Goal: Navigation & Orientation: Find specific page/section

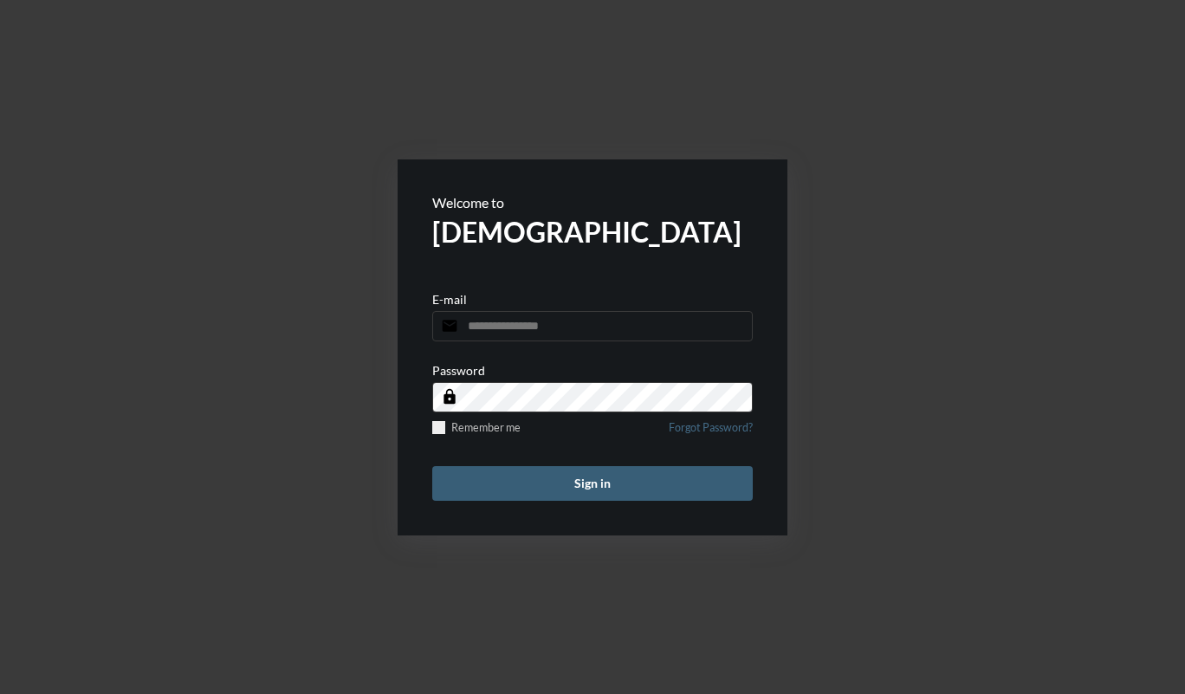
type input "**********"
click at [602, 476] on button "Sign in" at bounding box center [592, 483] width 320 height 35
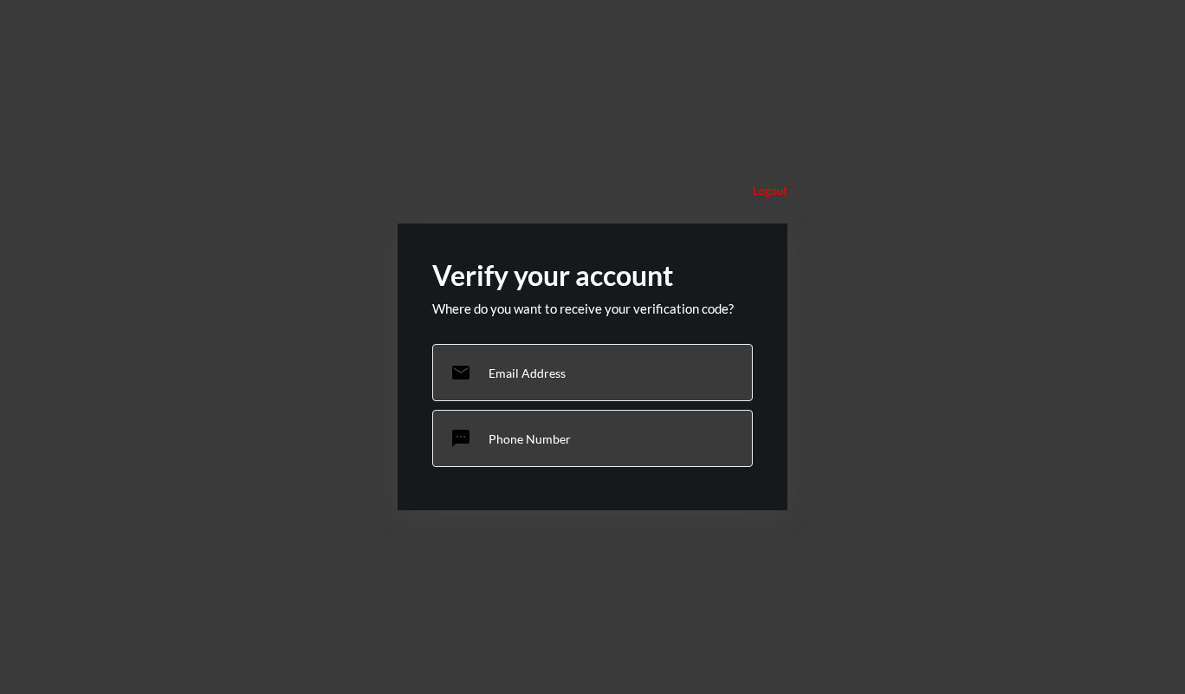
click at [538, 383] on div "email Email Address" at bounding box center [592, 372] width 320 height 57
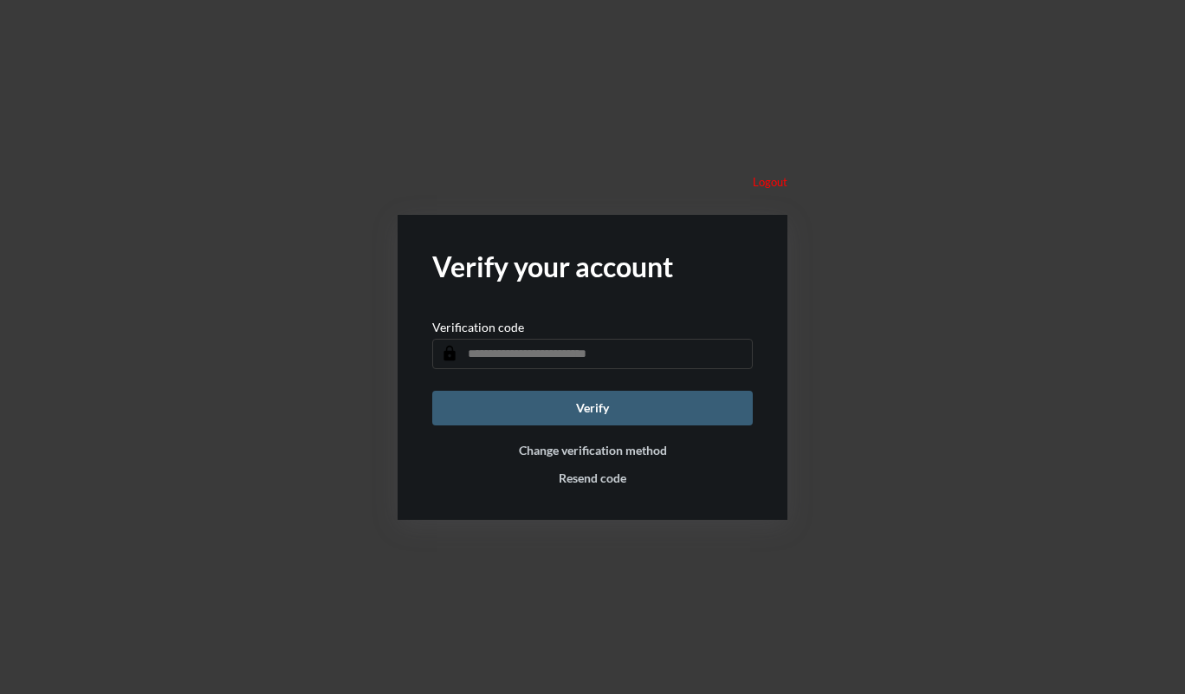
click at [571, 327] on div "Verification code lock" at bounding box center [592, 344] width 320 height 49
click at [537, 332] on div "Verification code lock" at bounding box center [592, 344] width 320 height 49
drag, startPoint x: 533, startPoint y: 370, endPoint x: 545, endPoint y: 377, distance: 13.2
click at [534, 371] on form "Verify your account Verification code lock Verify Change verification method Re…" at bounding box center [592, 367] width 390 height 305
click at [555, 347] on input "text" at bounding box center [592, 354] width 320 height 30
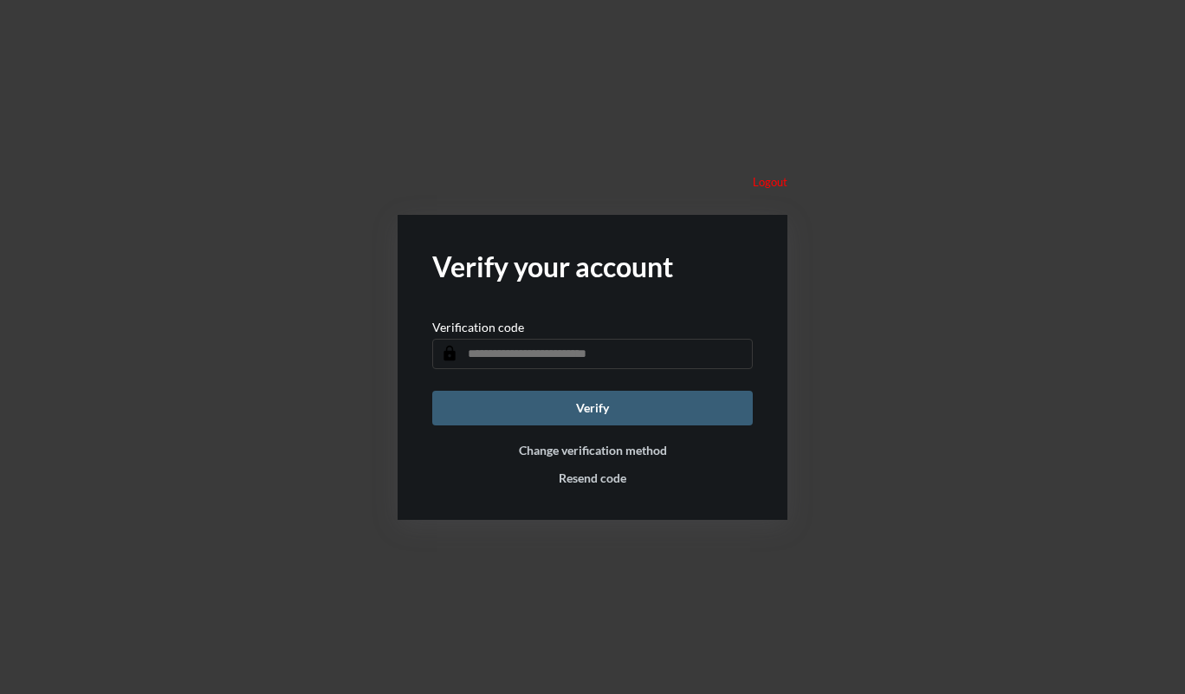
paste input "******"
type input "******"
click at [575, 396] on button "Verify" at bounding box center [592, 408] width 320 height 35
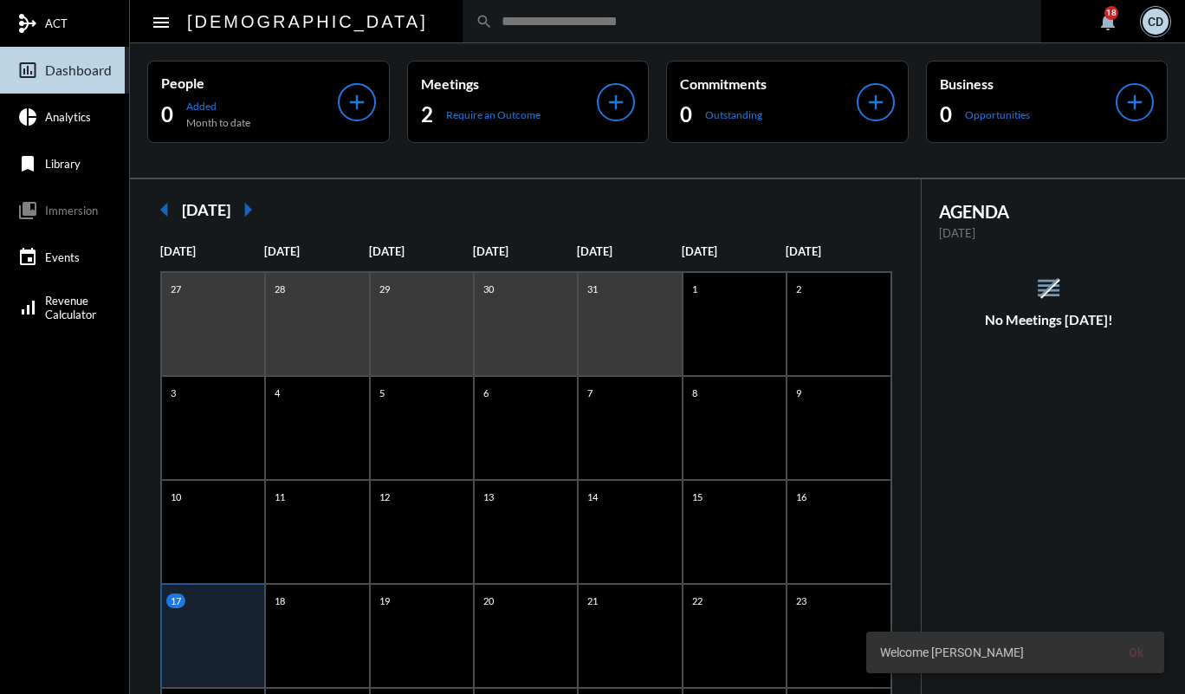
click at [79, 217] on link "collections_bookmark Immersion" at bounding box center [64, 210] width 129 height 47
click at [52, 164] on span "Library" at bounding box center [63, 164] width 36 height 14
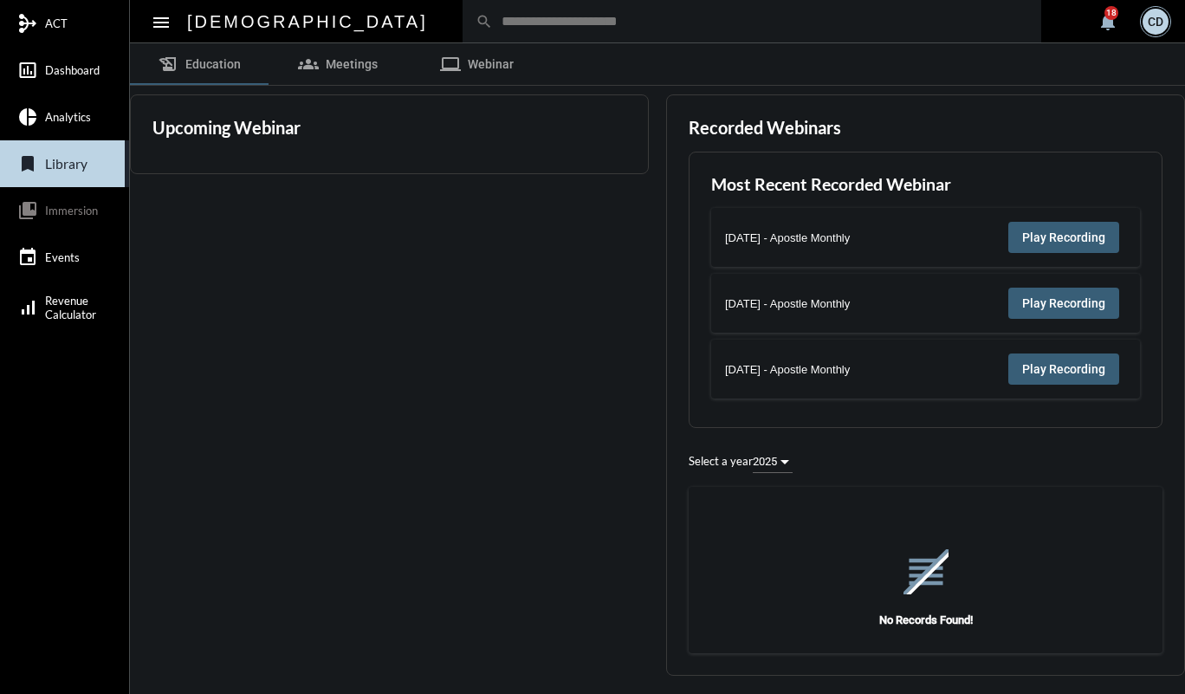
click at [42, 219] on link "collections_bookmark Immersion" at bounding box center [64, 210] width 129 height 47
click at [39, 263] on link "event Events" at bounding box center [64, 257] width 129 height 47
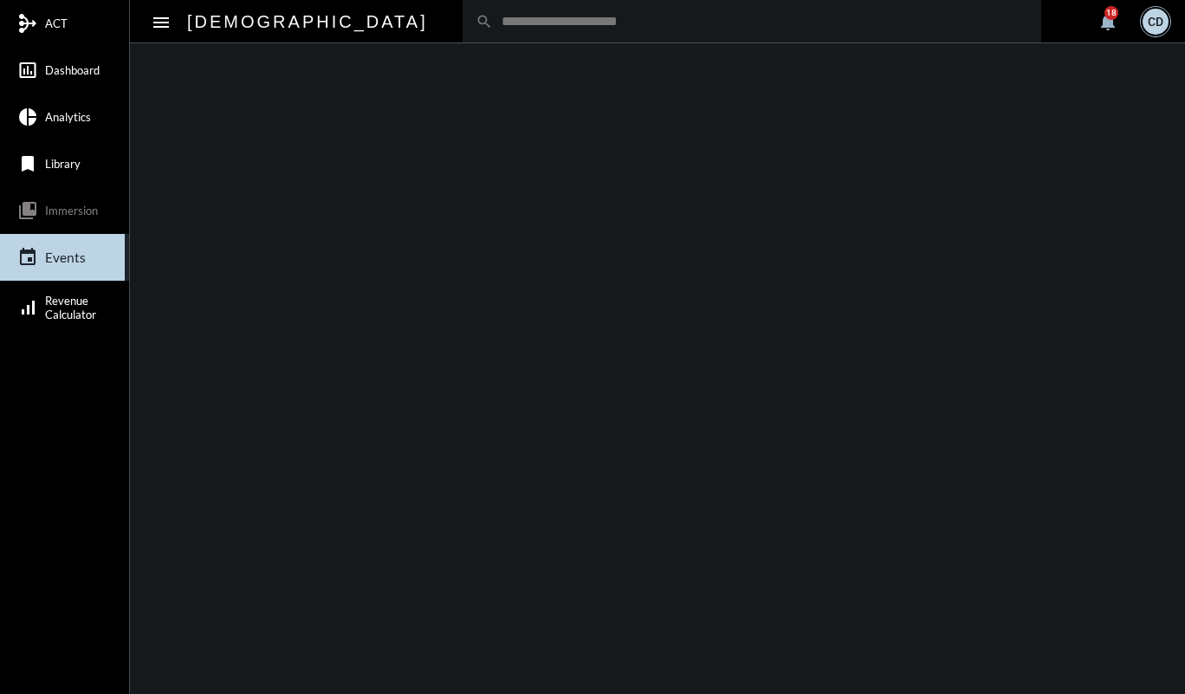
click at [53, 313] on span "Revenue Calculator" at bounding box center [70, 308] width 51 height 28
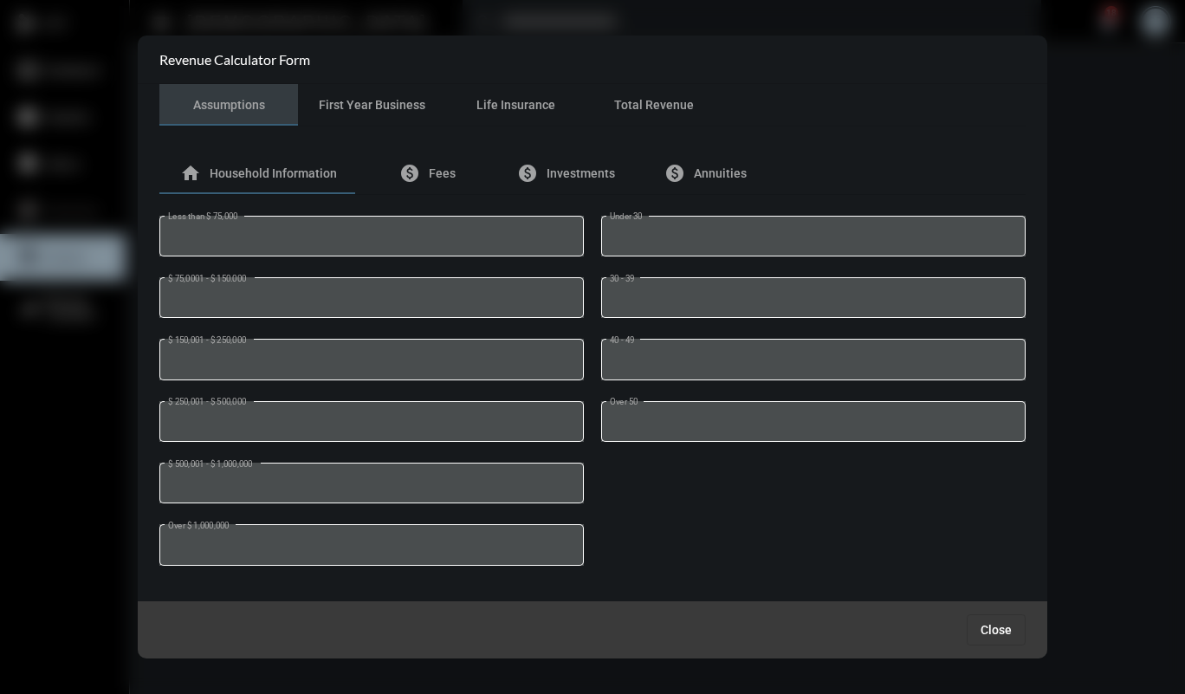
click at [56, 210] on div at bounding box center [592, 347] width 1185 height 694
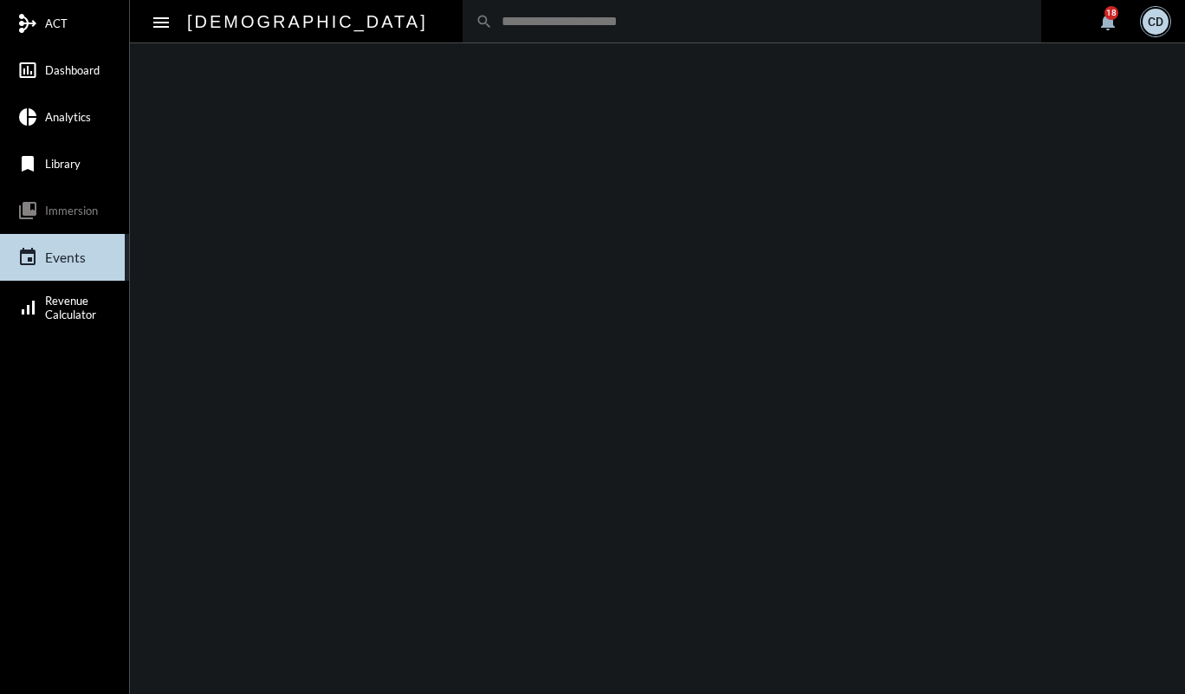
click at [57, 150] on link "bookmark Library" at bounding box center [64, 163] width 129 height 47
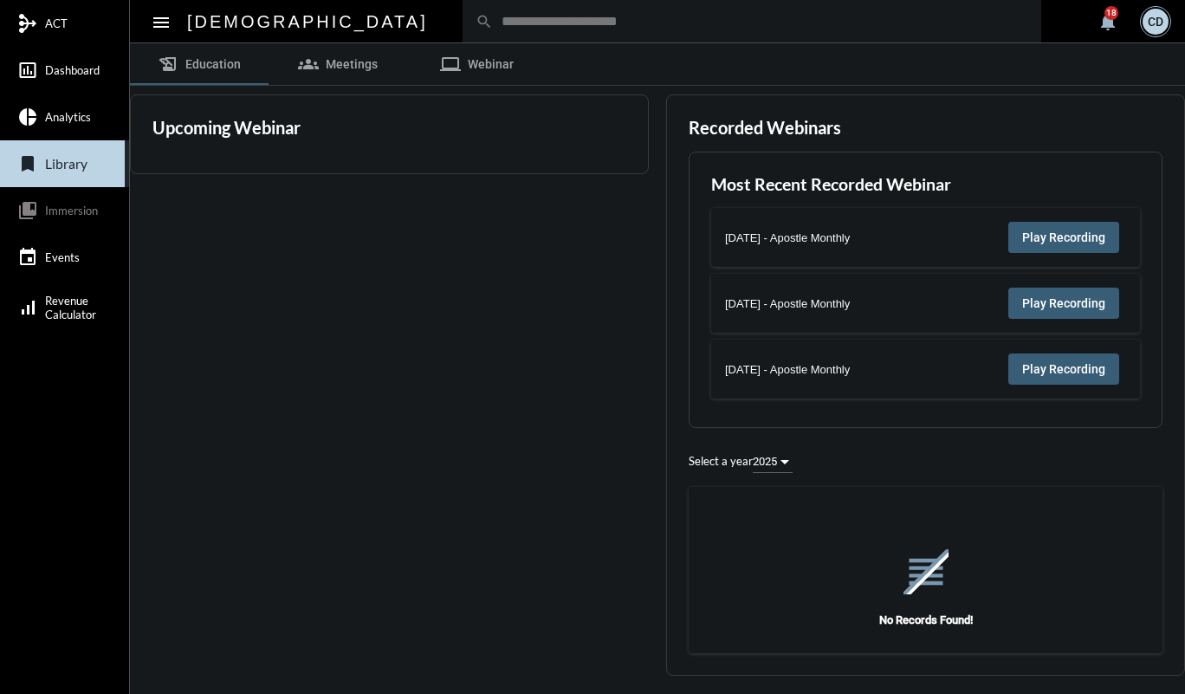
click at [47, 127] on link "pie_chart Analytics" at bounding box center [64, 117] width 129 height 47
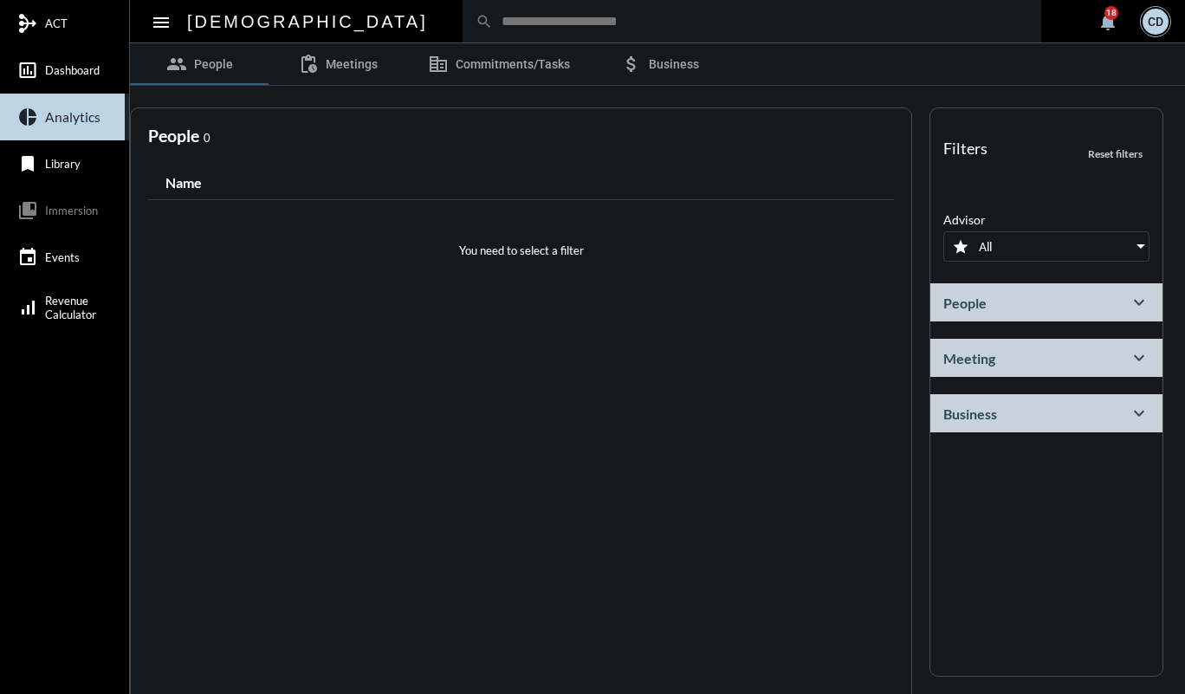
click at [54, 71] on span "Dashboard" at bounding box center [72, 70] width 55 height 14
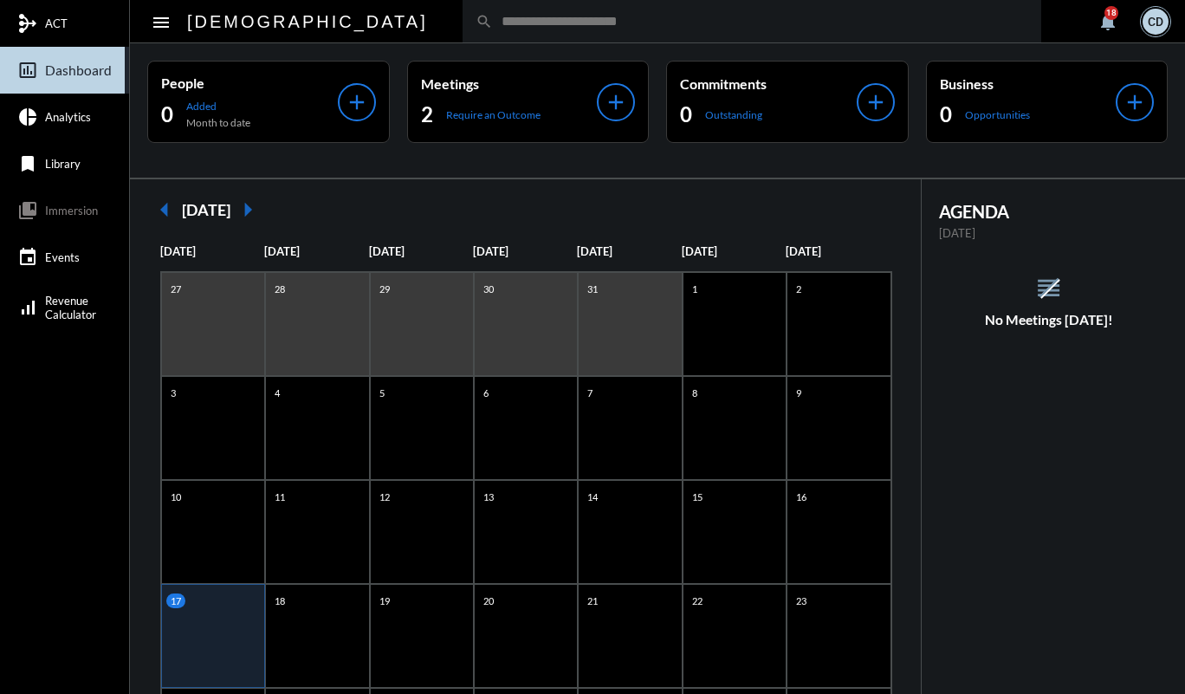
click at [55, 210] on span "Immersion" at bounding box center [71, 210] width 53 height 14
click at [50, 263] on span "Events" at bounding box center [62, 257] width 35 height 14
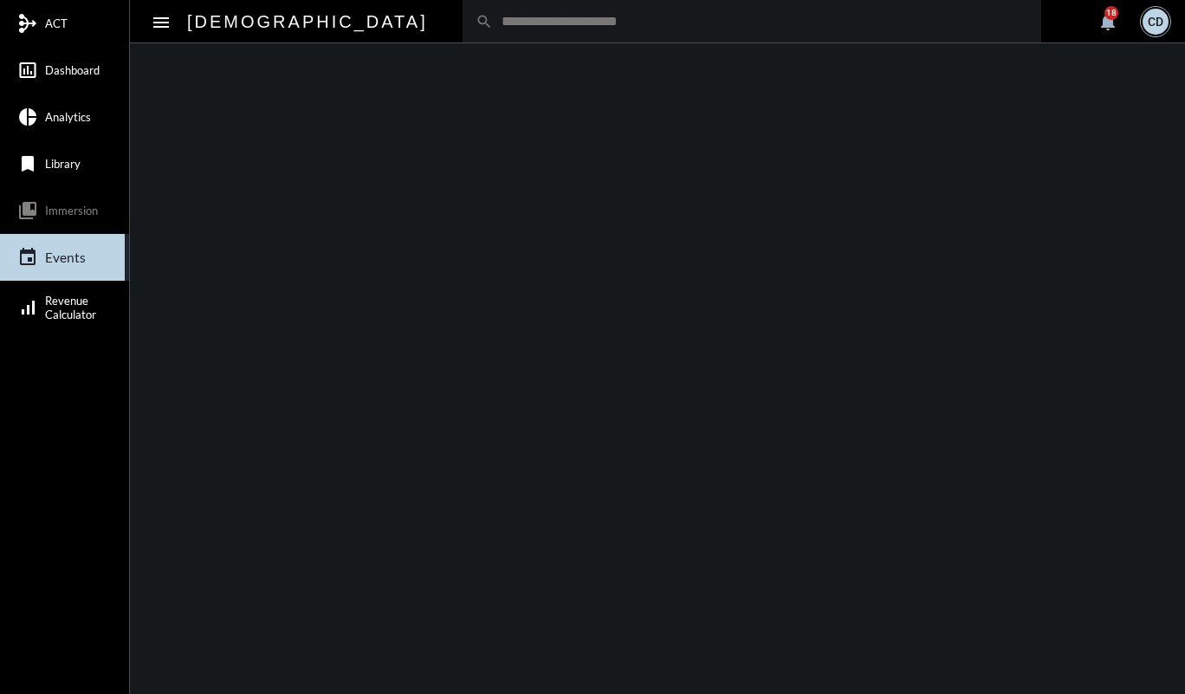
click at [37, 216] on mat-icon "collections_bookmark" at bounding box center [27, 210] width 21 height 21
click at [37, 217] on mat-icon "collections_bookmark" at bounding box center [27, 210] width 21 height 21
click at [154, 16] on mat-icon "menu" at bounding box center [161, 22] width 21 height 21
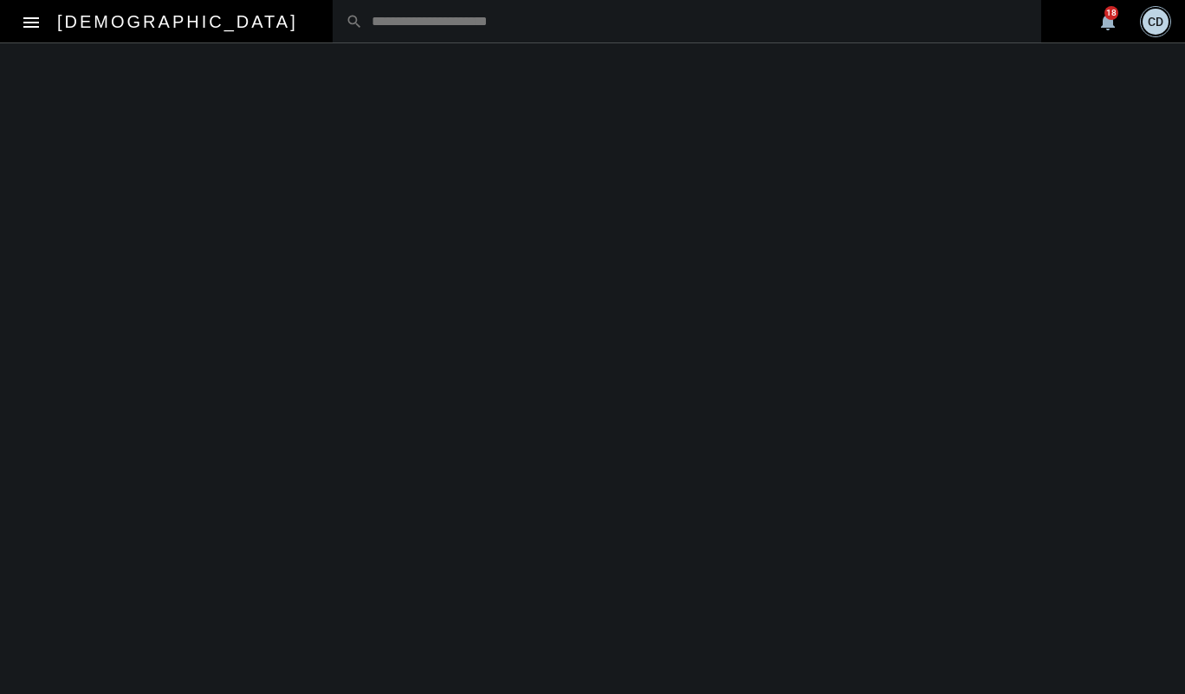
click at [40, 28] on mat-icon "menu" at bounding box center [31, 22] width 21 height 21
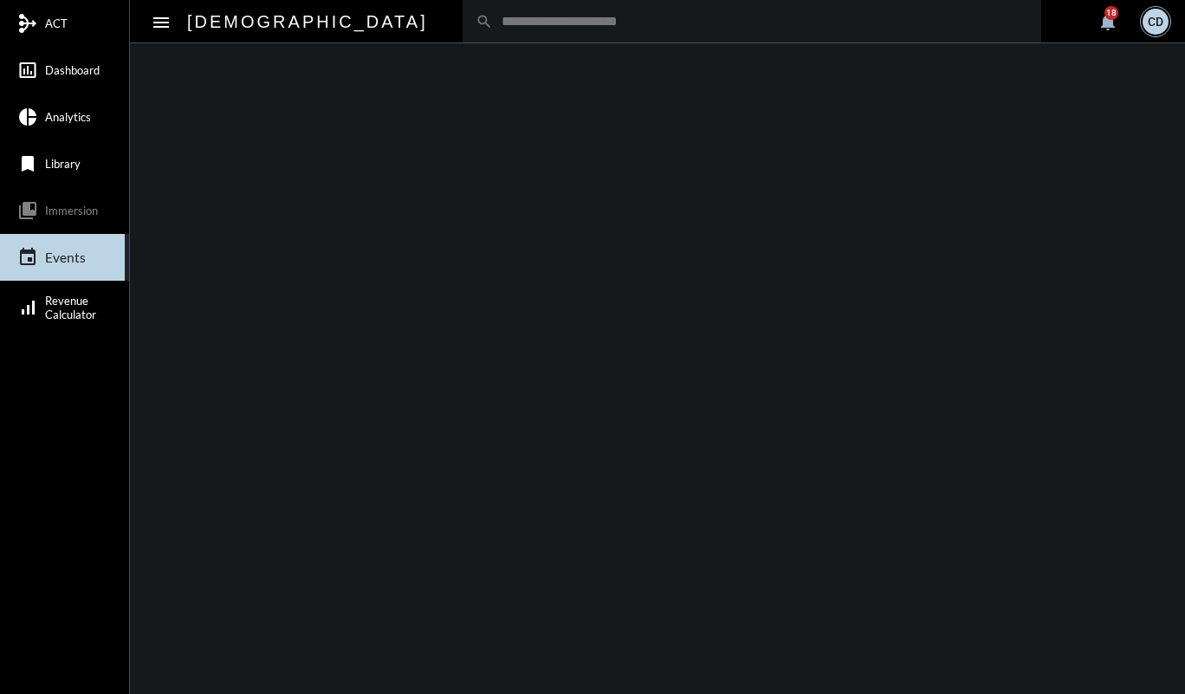
click at [54, 124] on link "pie_chart Analytics" at bounding box center [64, 117] width 129 height 47
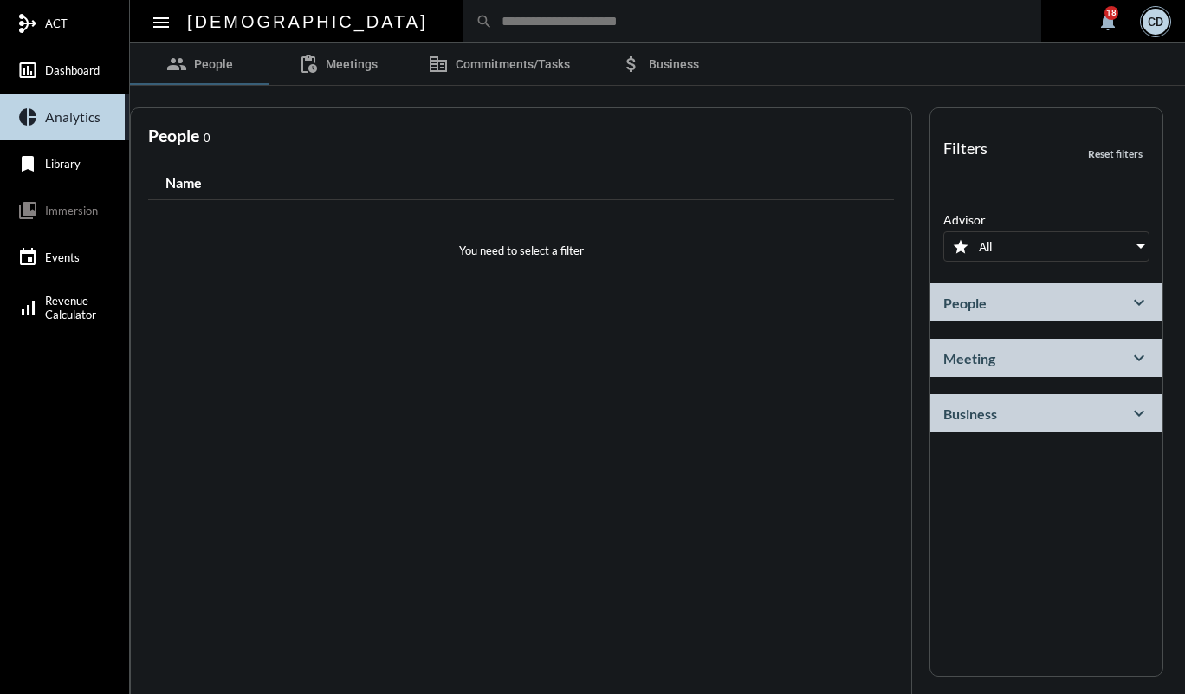
click at [68, 86] on link "insert_chart_outlined Dashboard" at bounding box center [64, 70] width 129 height 47
